Goal: Task Accomplishment & Management: Complete application form

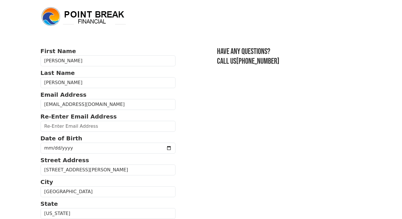
type input "[EMAIL_ADDRESS][DOMAIN_NAME]"
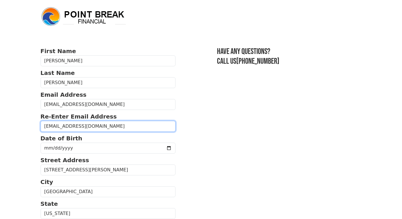
type input "[EMAIL_ADDRESS][DOMAIN_NAME]"
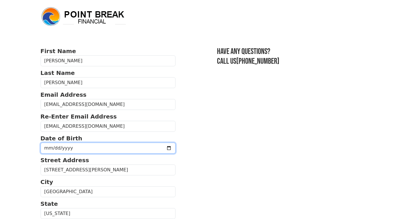
click at [70, 152] on input "date" at bounding box center [108, 148] width 135 height 11
type input "0001-12-28"
drag, startPoint x: 59, startPoint y: 148, endPoint x: 139, endPoint y: 148, distance: 79.9
click at [139, 148] on input "0001-12-28" at bounding box center [108, 148] width 135 height 11
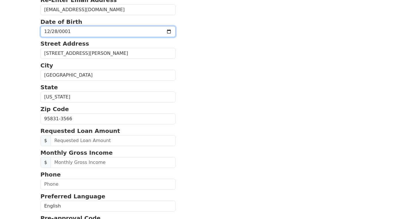
scroll to position [118, 0]
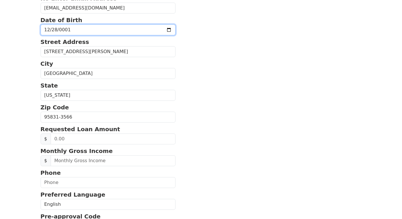
type input "[DATE]"
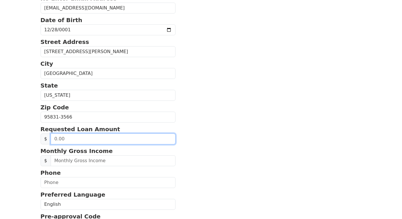
click at [108, 144] on input "text" at bounding box center [113, 139] width 125 height 11
type input "5,000.00"
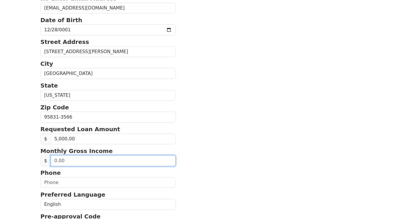
click at [108, 163] on input "text" at bounding box center [113, 160] width 125 height 11
type input "5,000.00"
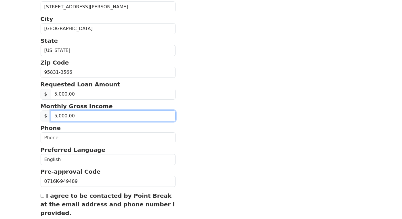
scroll to position [166, 0]
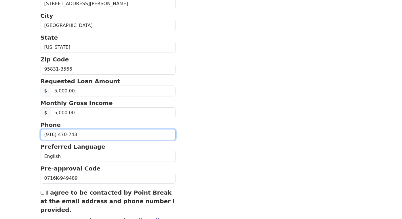
type input "[PHONE_NUMBER]"
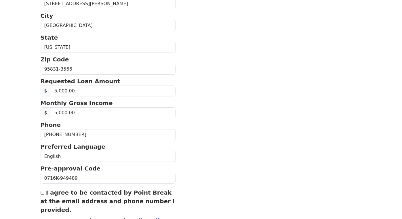
click at [43, 200] on form "First Name [PERSON_NAME] Last Name [PERSON_NAME] Email Address [EMAIL_ADDRESS][…" at bounding box center [108, 67] width 135 height 375
click at [42, 196] on div "I agree to be contacted by Point Break at the email address and phone number I …" at bounding box center [108, 202] width 135 height 26
click at [42, 195] on input "I agree to be contacted by Point Break at the email address and phone number I …" at bounding box center [43, 193] width 4 height 4
checkbox input "true"
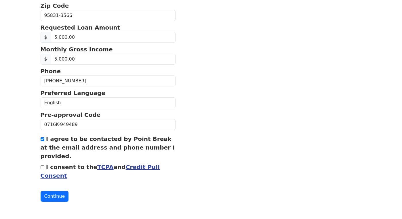
scroll to position [225, 0]
click at [42, 168] on input "I consent to the TCPA and Credit Pull Consent" at bounding box center [43, 168] width 4 height 4
checkbox input "true"
click at [53, 201] on button "Continue" at bounding box center [55, 196] width 28 height 11
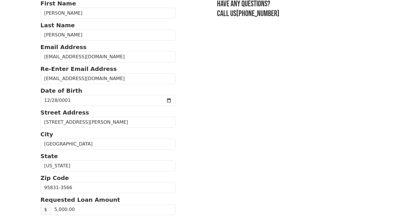
scroll to position [50, 0]
